Goal: Task Accomplishment & Management: Manage account settings

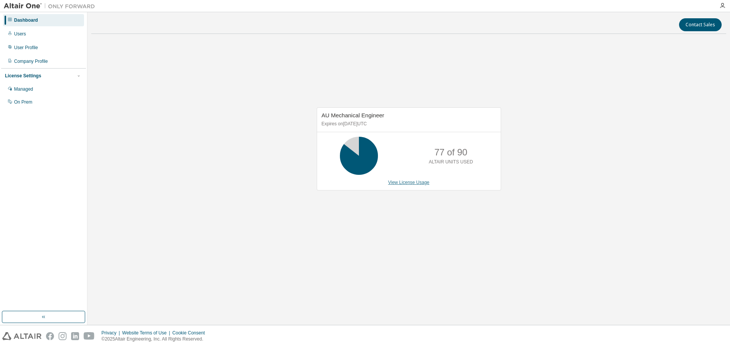
click at [393, 183] on link "View License Usage" at bounding box center [408, 182] width 41 height 5
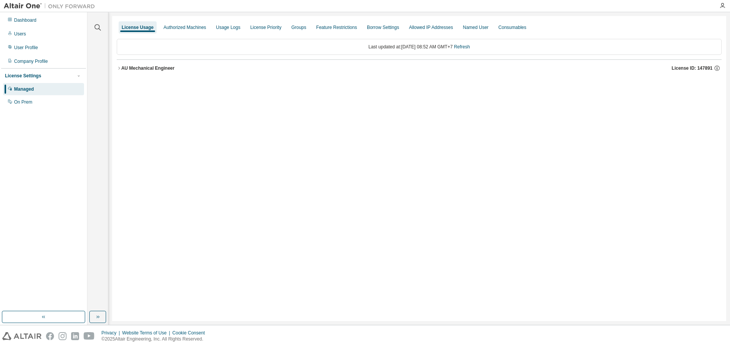
click at [117, 68] on icon "button" at bounding box center [119, 68] width 5 height 5
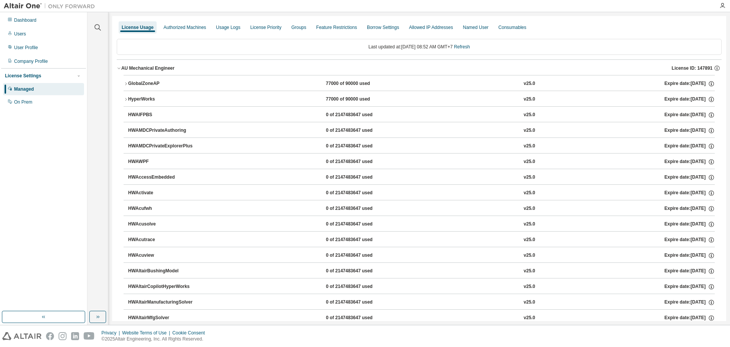
click at [124, 82] on icon "button" at bounding box center [126, 83] width 5 height 5
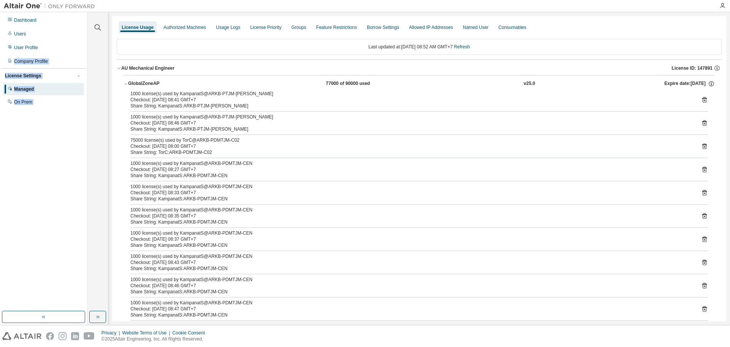
drag, startPoint x: 45, startPoint y: 49, endPoint x: 135, endPoint y: 84, distance: 96.1
click at [105, 88] on div "Dashboard Users User Profile Company Profile License Settings Managed On Prem C…" at bounding box center [365, 168] width 730 height 312
click at [128, 83] on icon "button" at bounding box center [126, 83] width 5 height 5
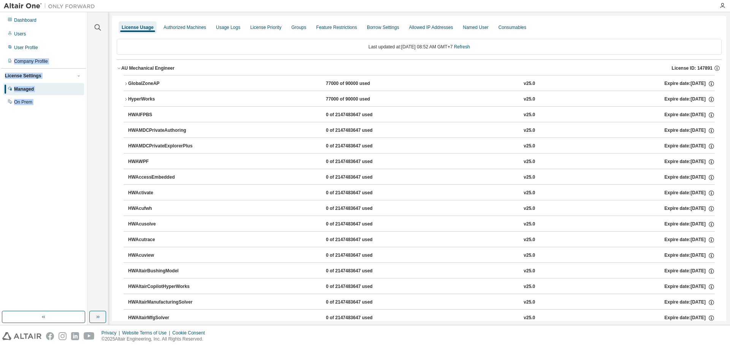
click at [124, 98] on icon "button" at bounding box center [126, 99] width 5 height 5
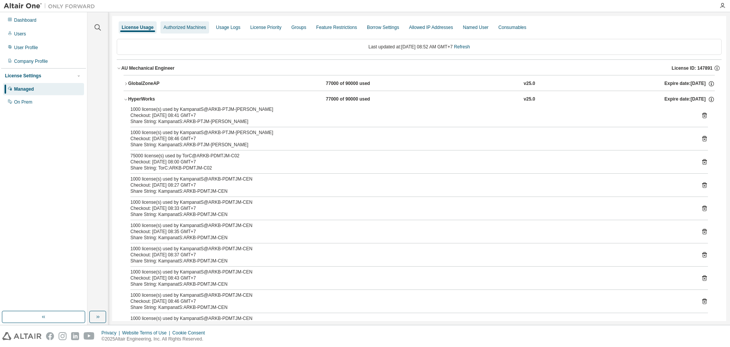
click at [202, 30] on div "Authorized Machines" at bounding box center [185, 27] width 43 height 6
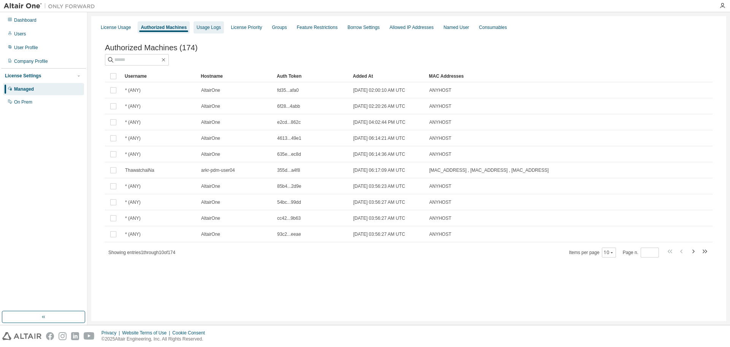
click at [202, 26] on div "Usage Logs" at bounding box center [209, 27] width 24 height 6
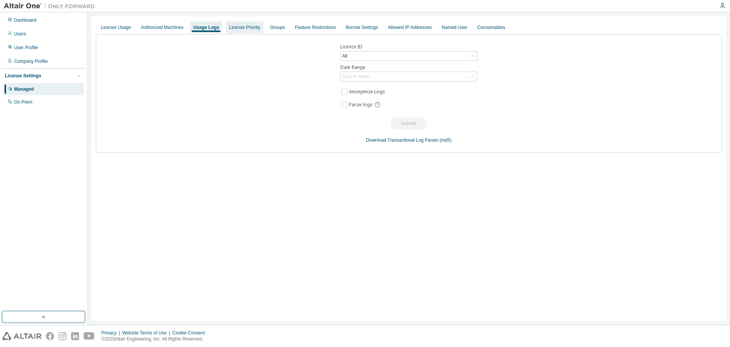
click at [240, 30] on div "License Priority" at bounding box center [244, 27] width 31 height 6
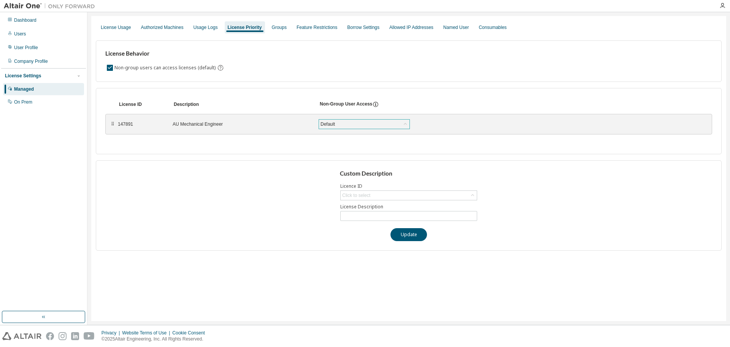
click at [333, 121] on div "Default" at bounding box center [328, 124] width 17 height 8
click at [337, 122] on div "Default" at bounding box center [364, 123] width 91 height 9
click at [273, 26] on div "Groups" at bounding box center [279, 27] width 15 height 6
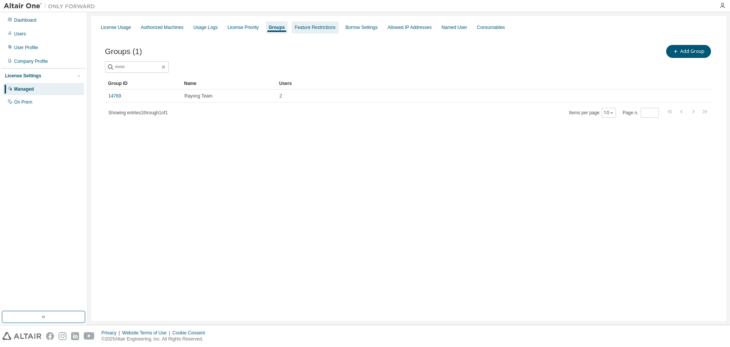
click at [301, 32] on div "Feature Restrictions" at bounding box center [315, 27] width 47 height 12
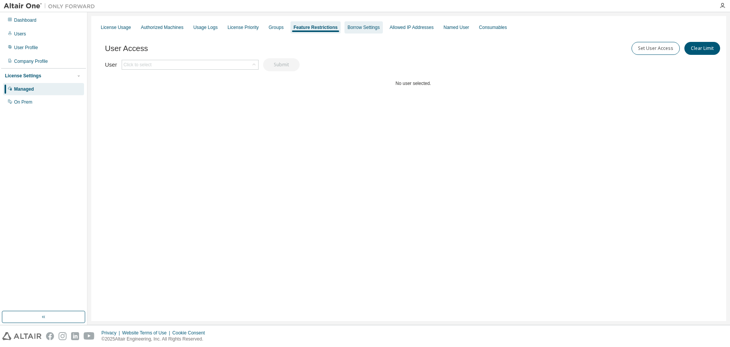
click at [347, 32] on div "Borrow Settings" at bounding box center [364, 27] width 38 height 12
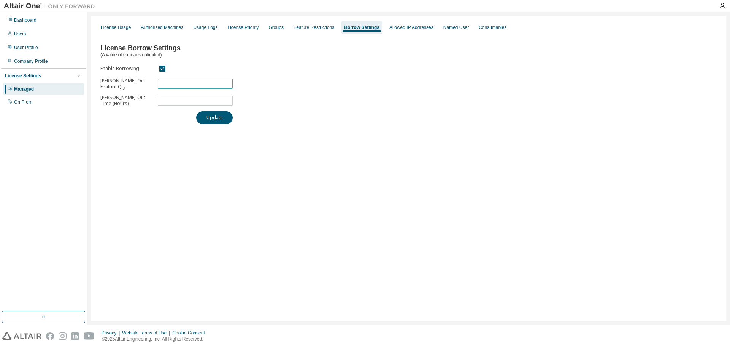
drag, startPoint x: 169, startPoint y: 84, endPoint x: 154, endPoint y: 84, distance: 14.5
click at [154, 84] on form "Enable Borrowing Max Borrow-Out Feature Qty ** Max Borrow-Out Time (Hours) *" at bounding box center [166, 85] width 132 height 43
type input "**"
drag, startPoint x: 198, startPoint y: 103, endPoint x: 147, endPoint y: 105, distance: 51.0
click at [147, 105] on form "Enable Borrowing Max Borrow-Out Feature Qty ** Max Borrow-Out Time (Hours) *" at bounding box center [166, 85] width 132 height 43
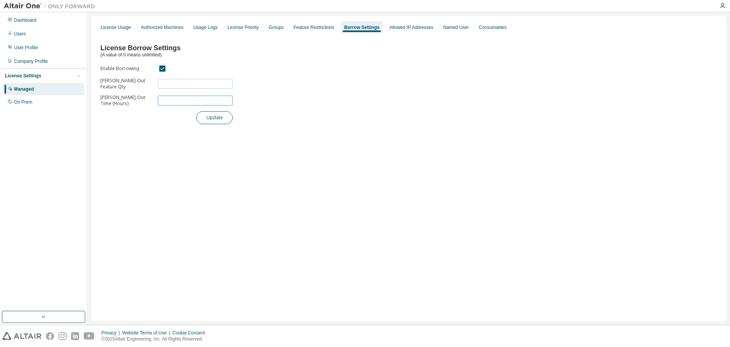
type input "**"
click at [214, 116] on button "Update" at bounding box center [214, 117] width 37 height 13
click at [398, 29] on div "Allowed IP Addresses" at bounding box center [412, 27] width 44 height 6
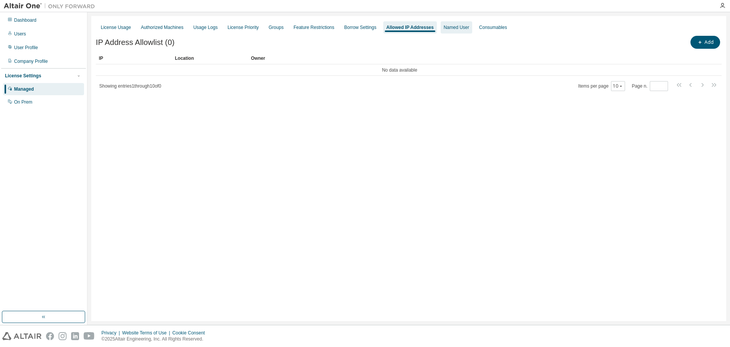
click at [441, 32] on div "Named User" at bounding box center [457, 27] width 32 height 12
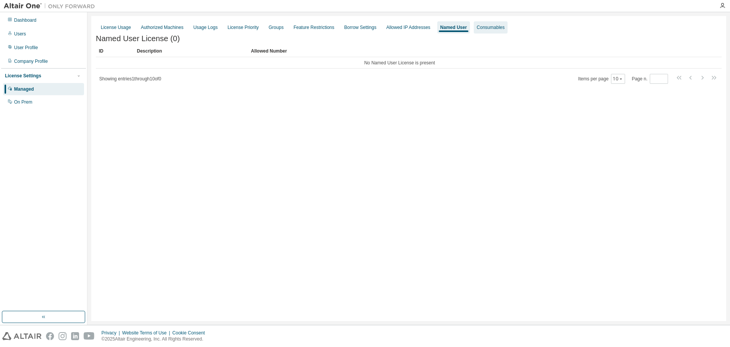
click at [483, 30] on div "Consumables" at bounding box center [491, 27] width 28 height 6
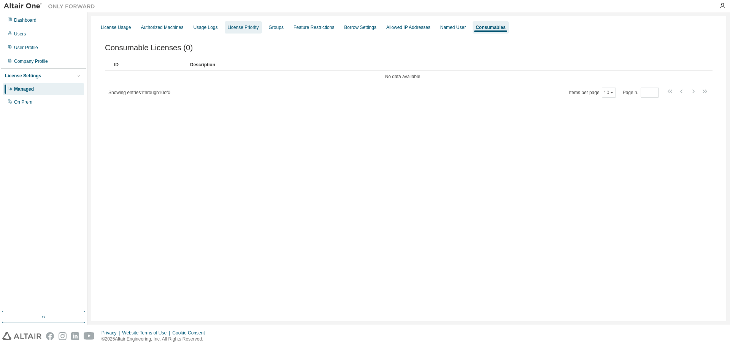
click at [225, 29] on div "License Priority" at bounding box center [243, 27] width 37 height 12
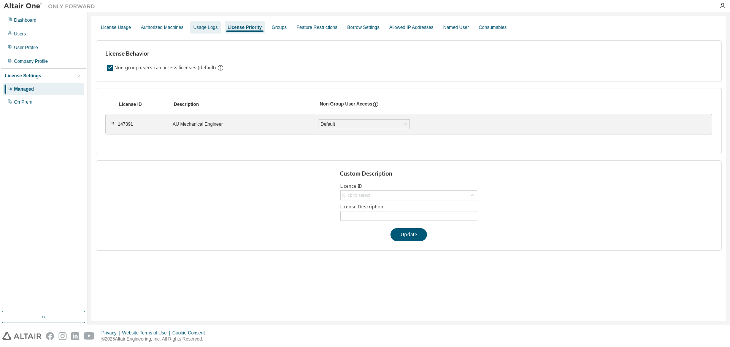
click at [217, 29] on div "Usage Logs" at bounding box center [205, 27] width 30 height 12
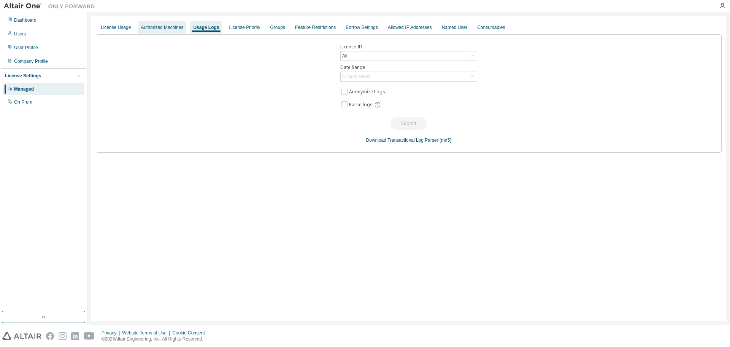
click at [175, 29] on div "Authorized Machines" at bounding box center [162, 27] width 43 height 6
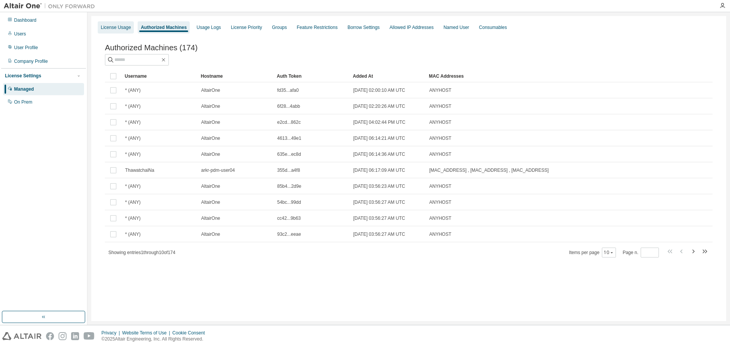
click at [117, 32] on div "License Usage" at bounding box center [116, 27] width 36 height 12
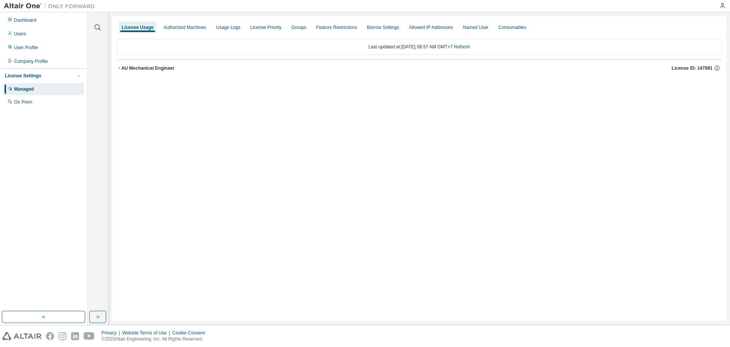
click at [118, 69] on icon "button" at bounding box center [119, 68] width 5 height 5
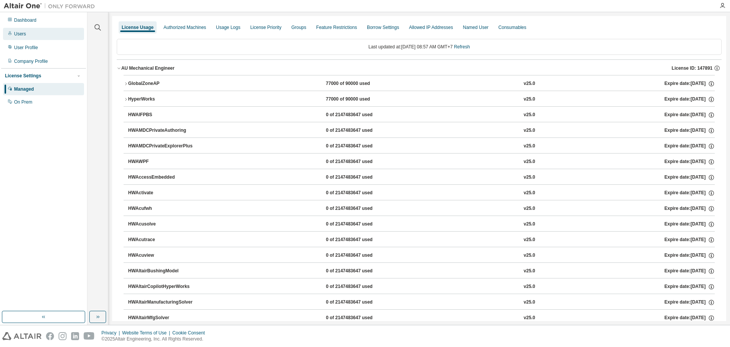
click at [28, 30] on div "Users" at bounding box center [43, 34] width 81 height 12
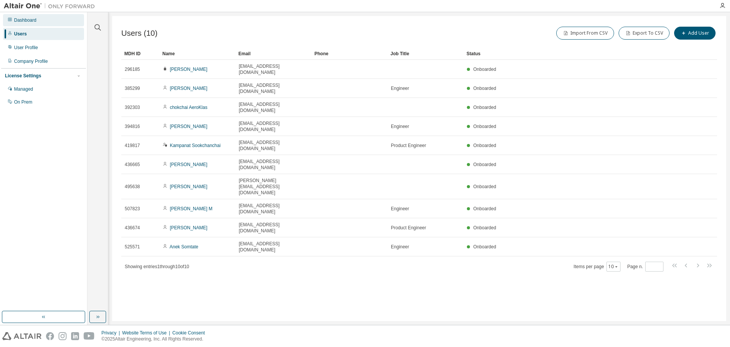
click at [40, 21] on div "Dashboard" at bounding box center [43, 20] width 81 height 12
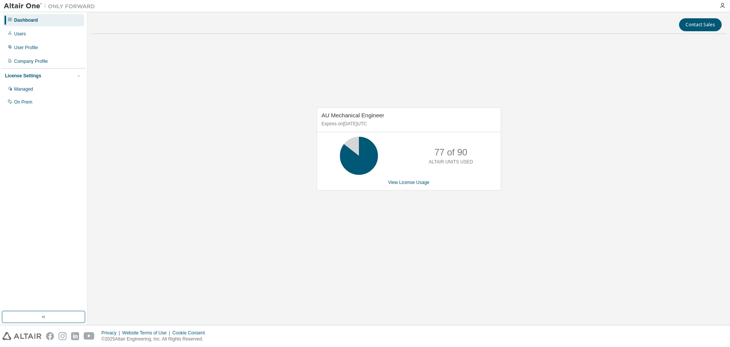
click at [427, 185] on div "AU Mechanical Engineer Expires on December 30, 2025 UTC 77 of 90 ALTAIR UNITS U…" at bounding box center [409, 148] width 184 height 83
click at [415, 183] on link "View License Usage" at bounding box center [408, 182] width 41 height 5
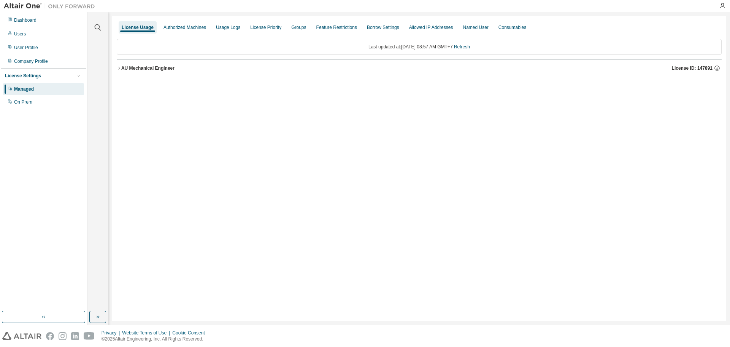
click at [118, 69] on icon "button" at bounding box center [119, 68] width 5 height 5
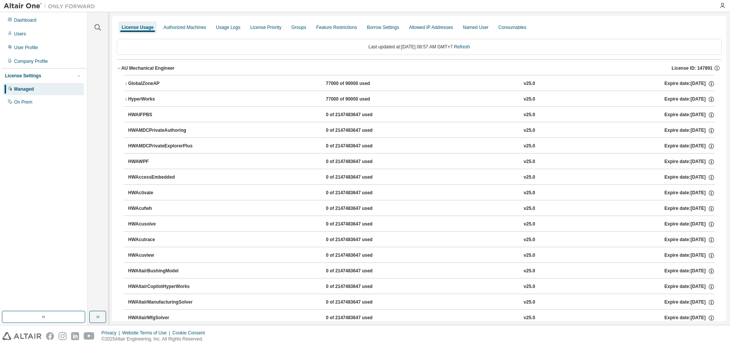
click at [124, 83] on icon "button" at bounding box center [126, 83] width 5 height 5
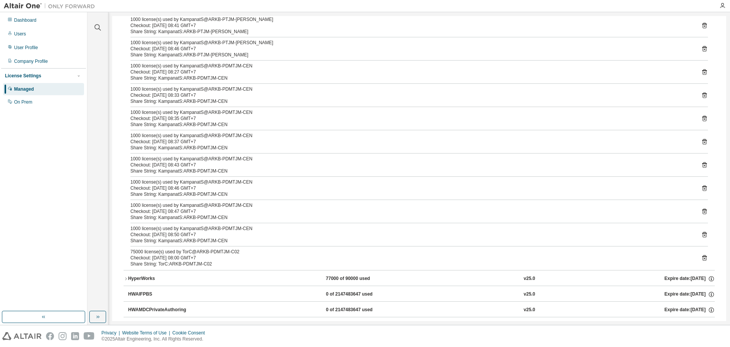
scroll to position [76, 0]
click at [701, 256] on icon at bounding box center [704, 255] width 7 height 7
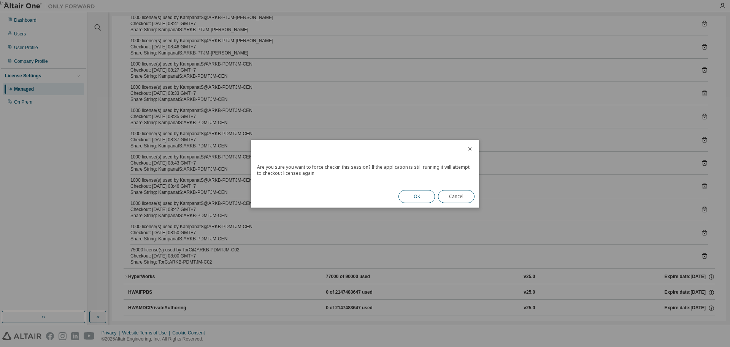
click at [409, 192] on button "OK" at bounding box center [417, 196] width 37 height 13
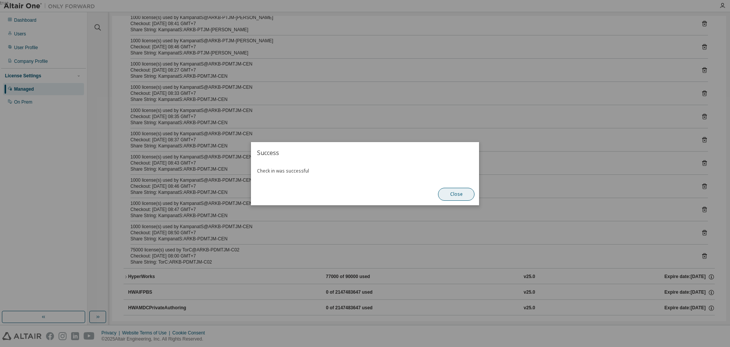
click at [450, 193] on button "Close" at bounding box center [456, 194] width 37 height 13
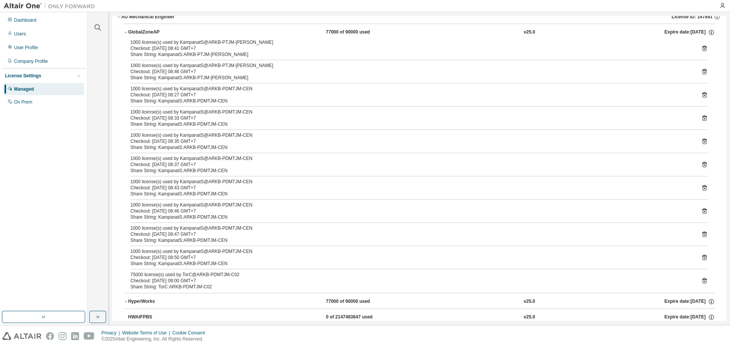
scroll to position [0, 0]
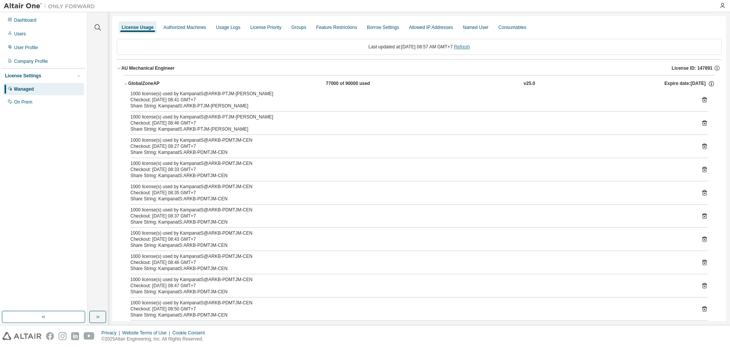
click at [470, 47] on link "Refresh" at bounding box center [462, 46] width 16 height 5
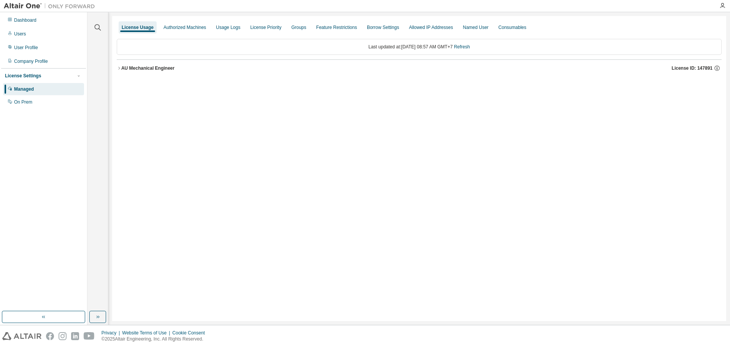
click at [119, 67] on icon "button" at bounding box center [119, 68] width 5 height 5
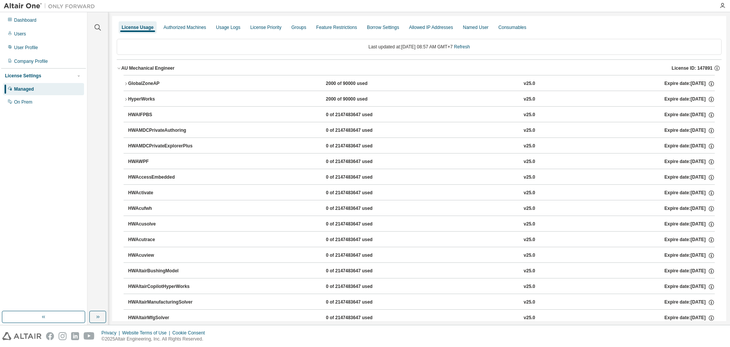
click at [125, 82] on icon "button" at bounding box center [126, 83] width 5 height 5
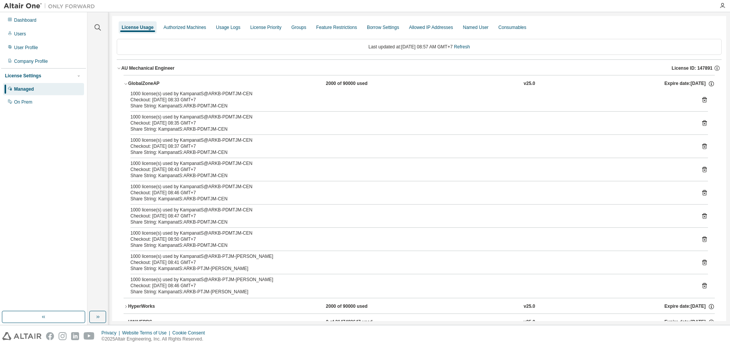
click at [704, 101] on icon at bounding box center [705, 100] width 2 height 2
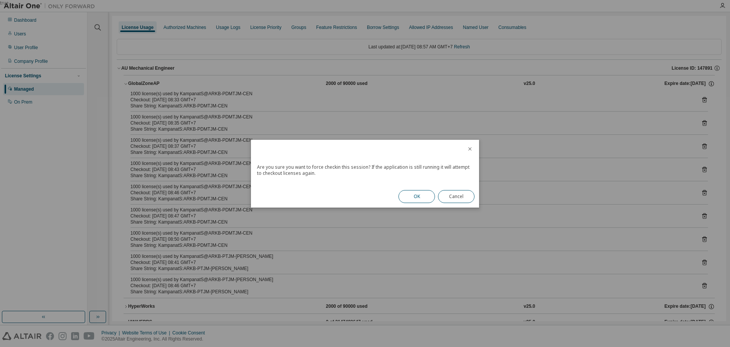
click at [428, 197] on button "OK" at bounding box center [417, 196] width 37 height 13
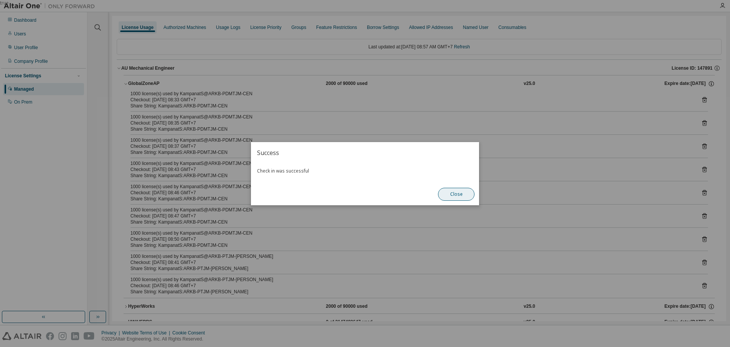
click at [459, 192] on button "Close" at bounding box center [456, 194] width 37 height 13
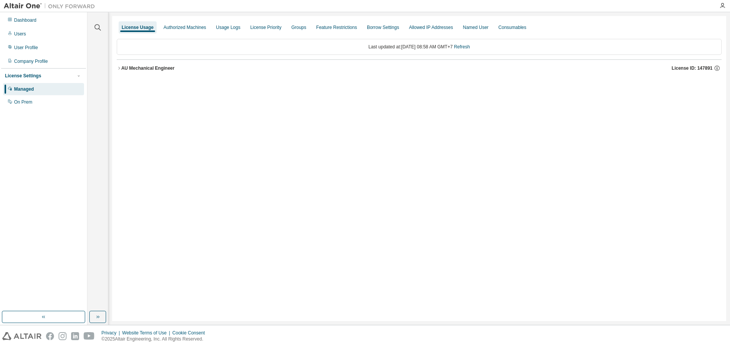
click at [120, 69] on icon "button" at bounding box center [119, 68] width 5 height 5
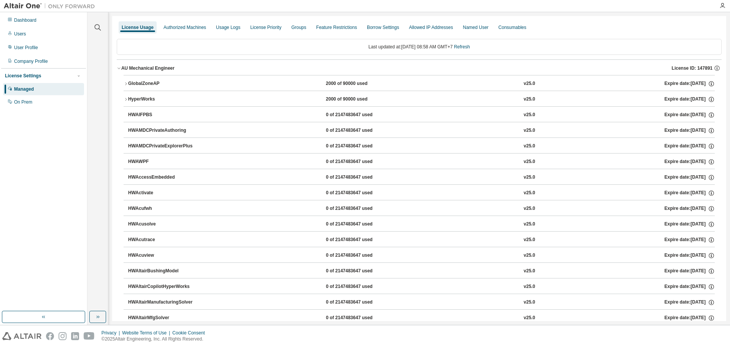
click at [125, 83] on icon "button" at bounding box center [126, 83] width 5 height 5
